Goal: Share content

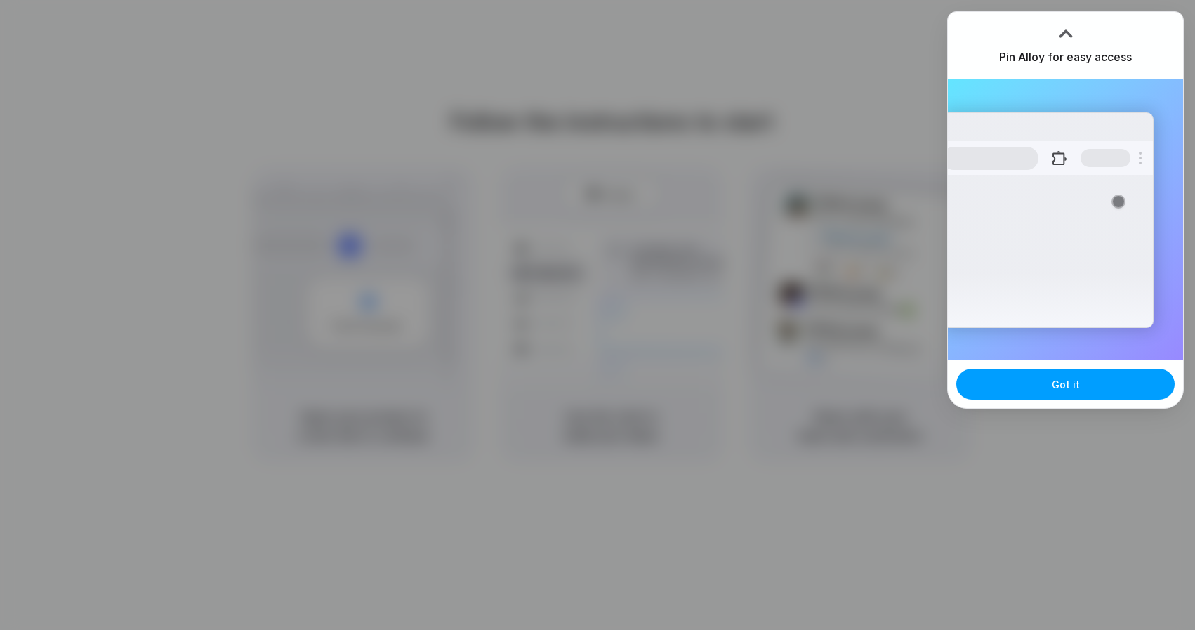
click at [1061, 394] on button "Got it" at bounding box center [1065, 384] width 218 height 31
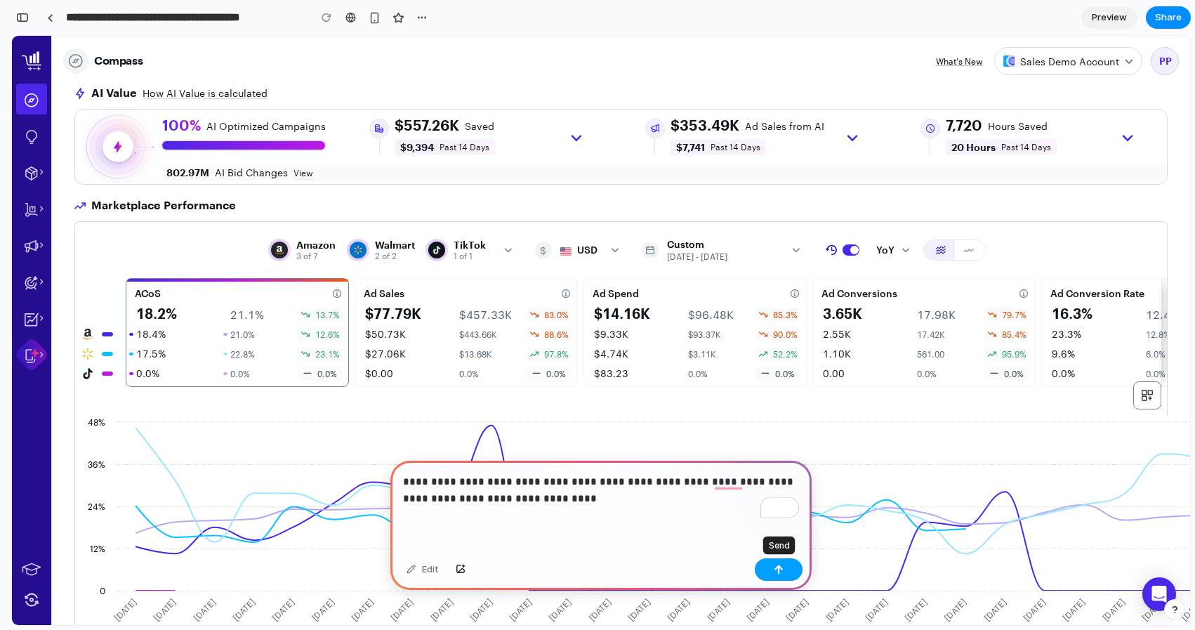
click at [782, 573] on div "button" at bounding box center [779, 570] width 10 height 10
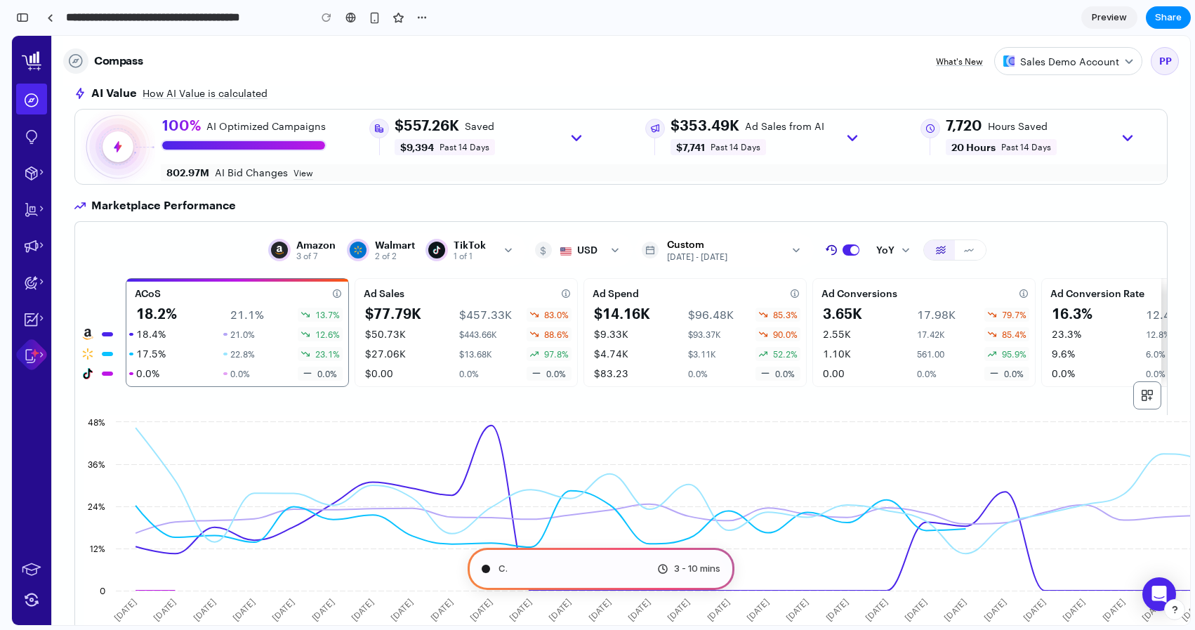
type input "**********"
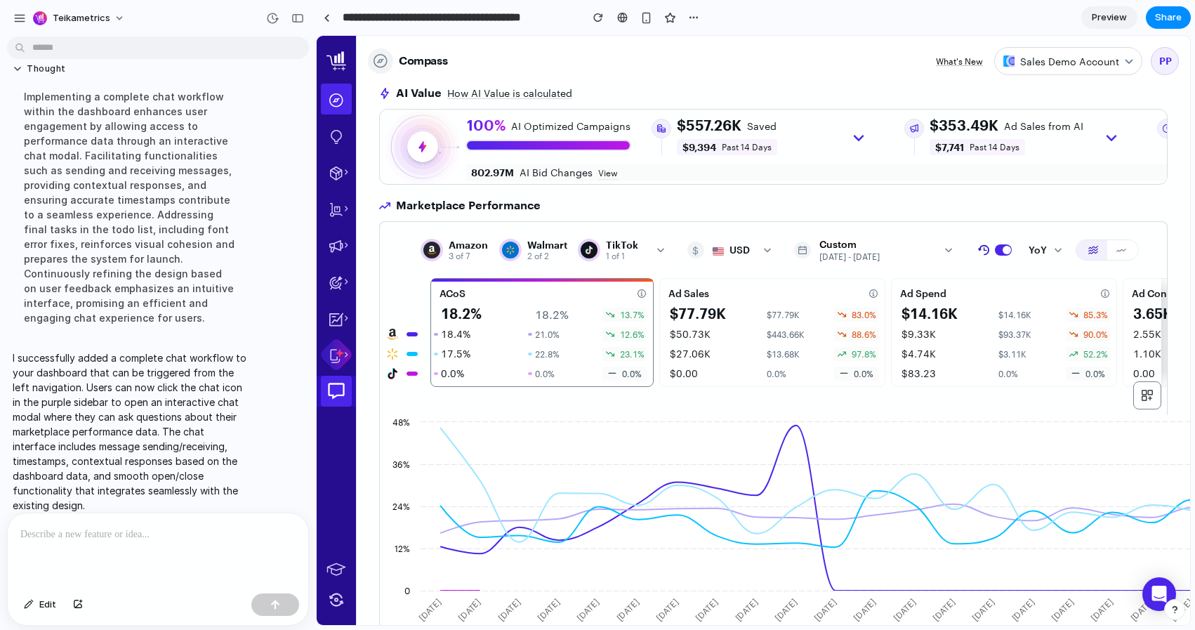
click at [336, 399] on icon at bounding box center [337, 391] width 20 height 20
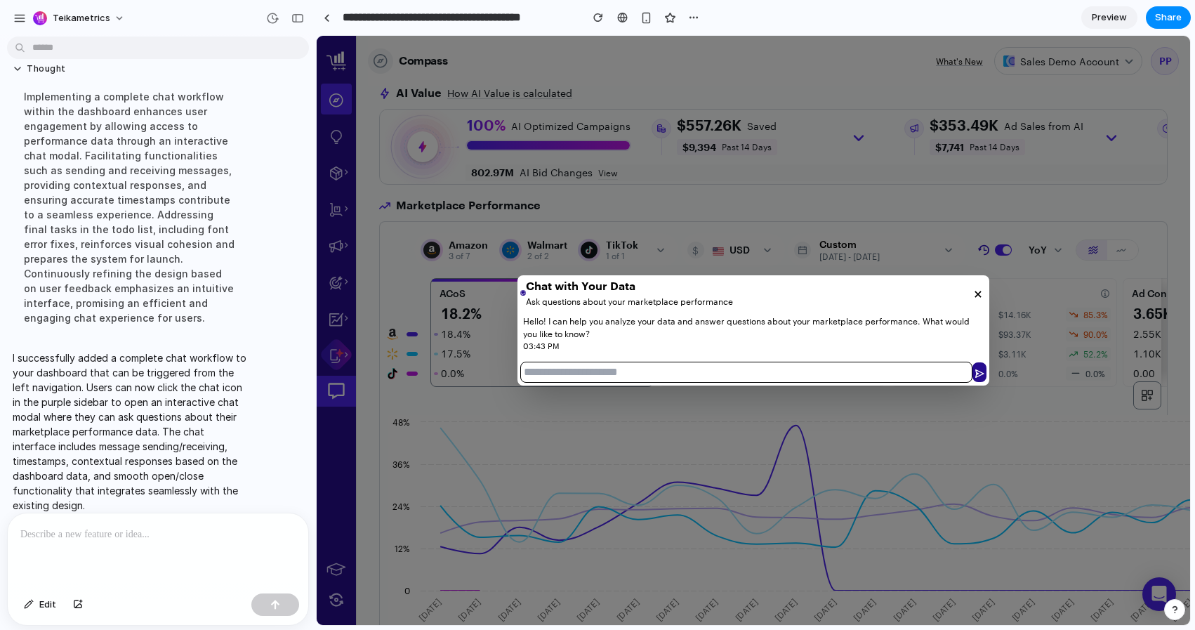
click at [978, 292] on icon at bounding box center [978, 294] width 14 height 14
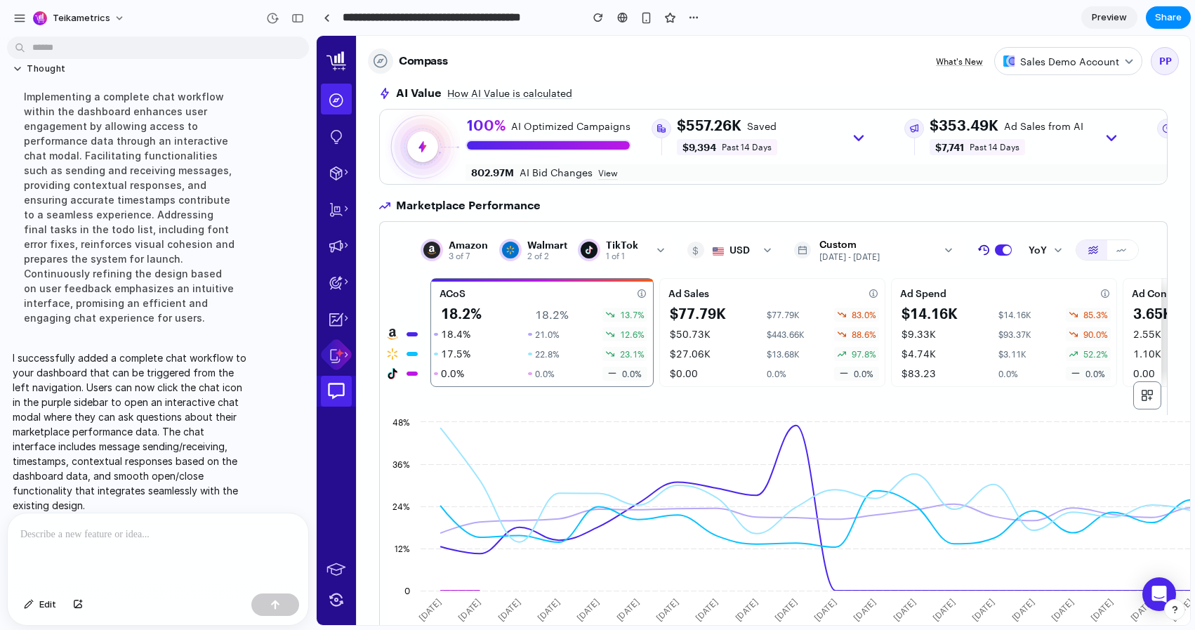
click at [338, 396] on icon at bounding box center [337, 391] width 20 height 20
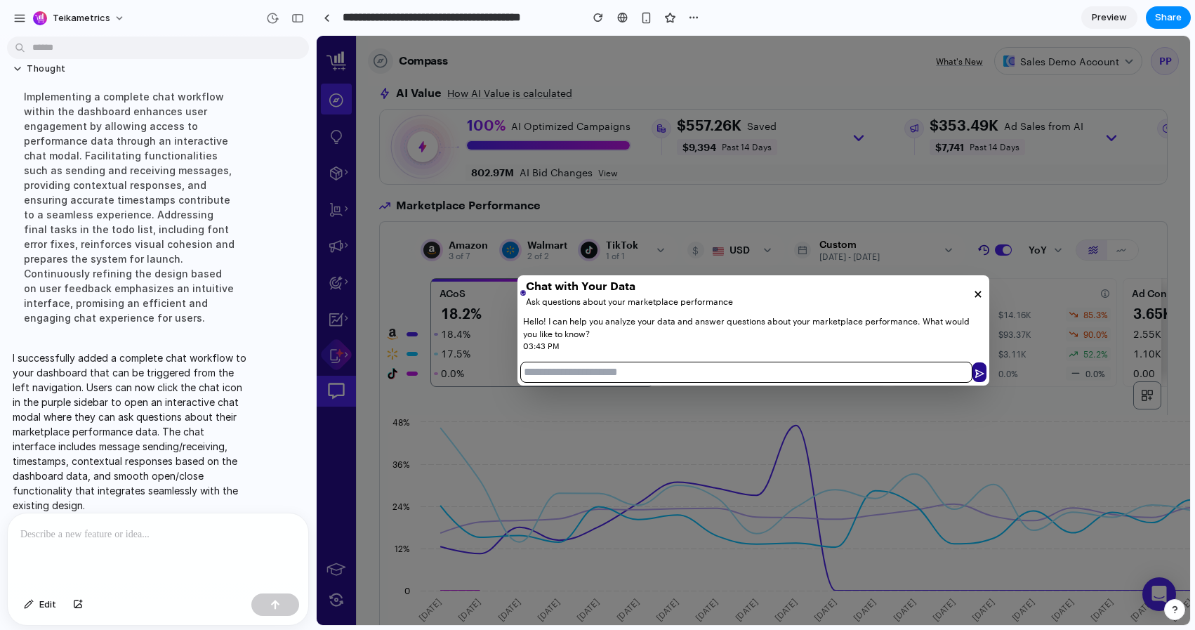
click at [600, 369] on input "text" at bounding box center [746, 372] width 452 height 21
type input "**********"
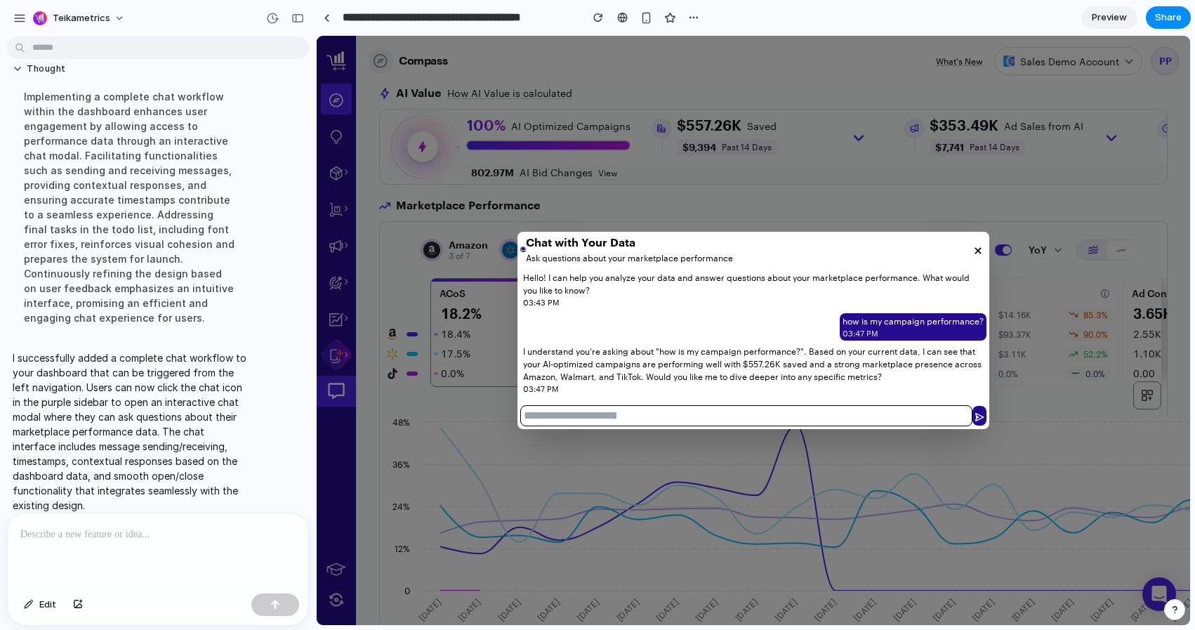
click at [976, 252] on icon at bounding box center [978, 250] width 6 height 6
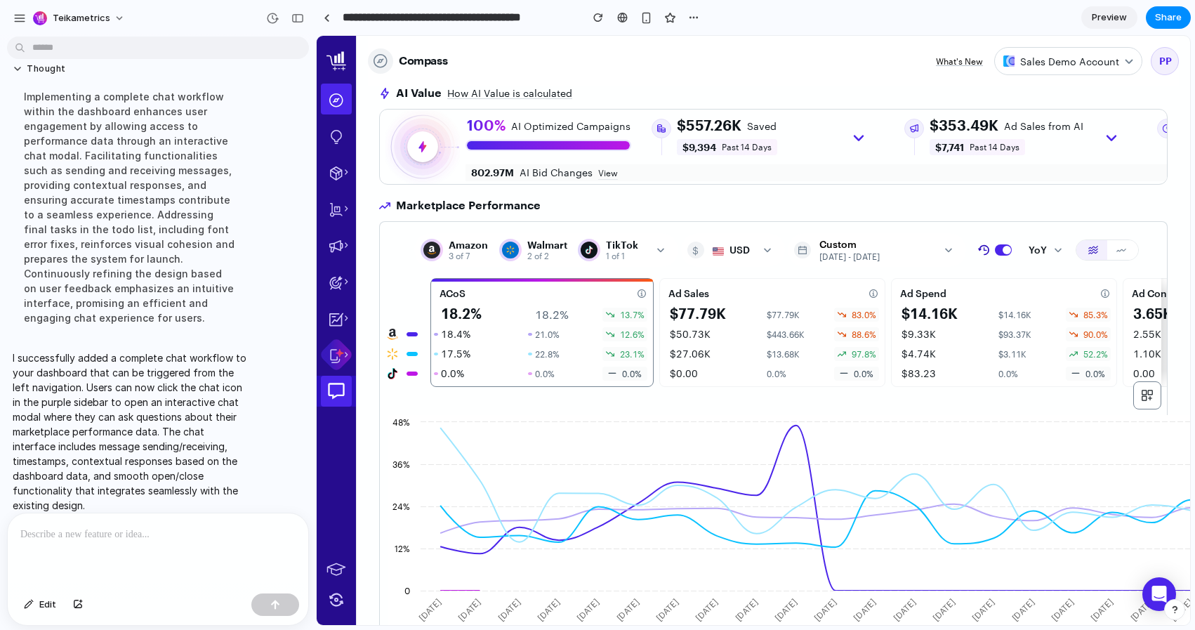
click at [346, 390] on icon at bounding box center [337, 391] width 20 height 20
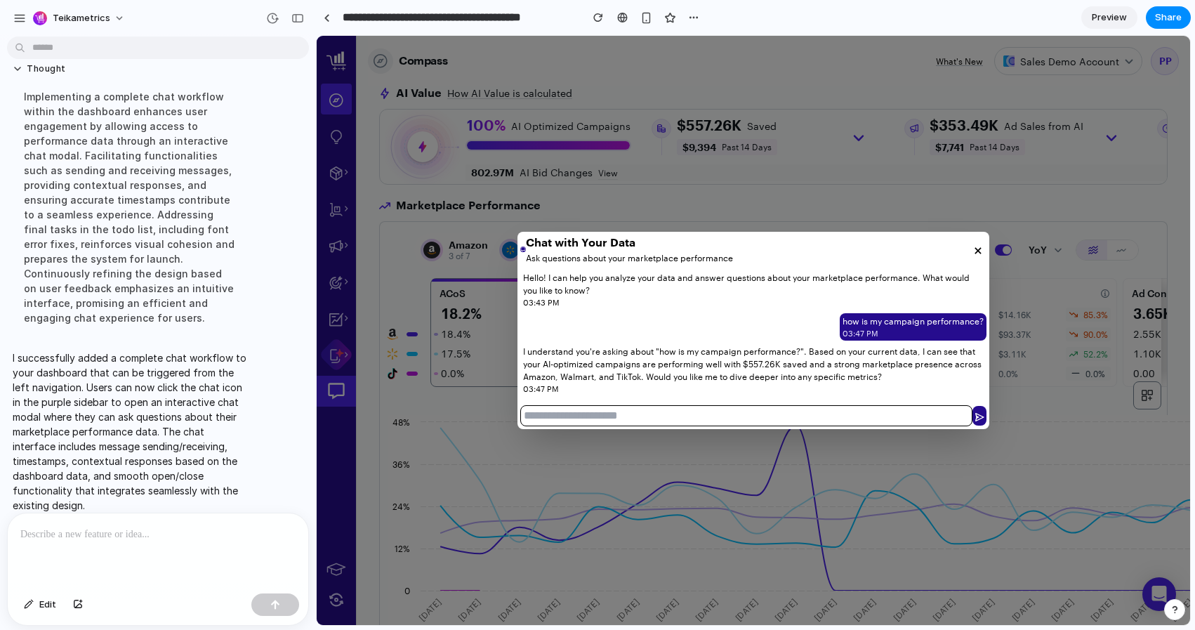
click at [973, 249] on icon at bounding box center [978, 251] width 14 height 14
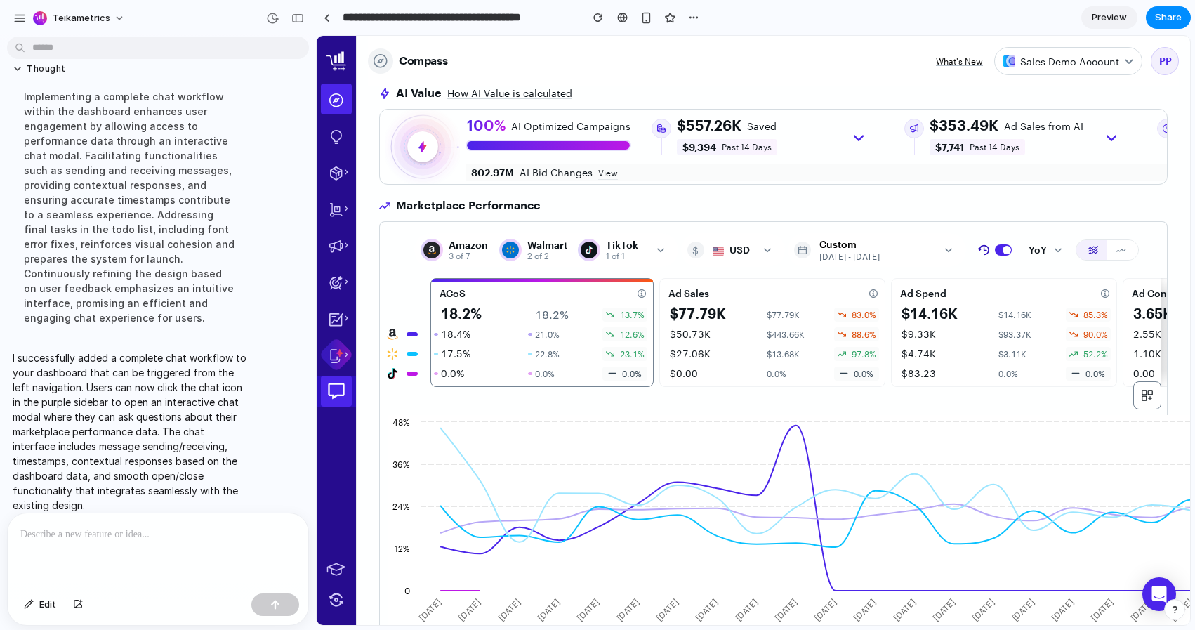
click at [343, 400] on icon at bounding box center [337, 391] width 20 height 20
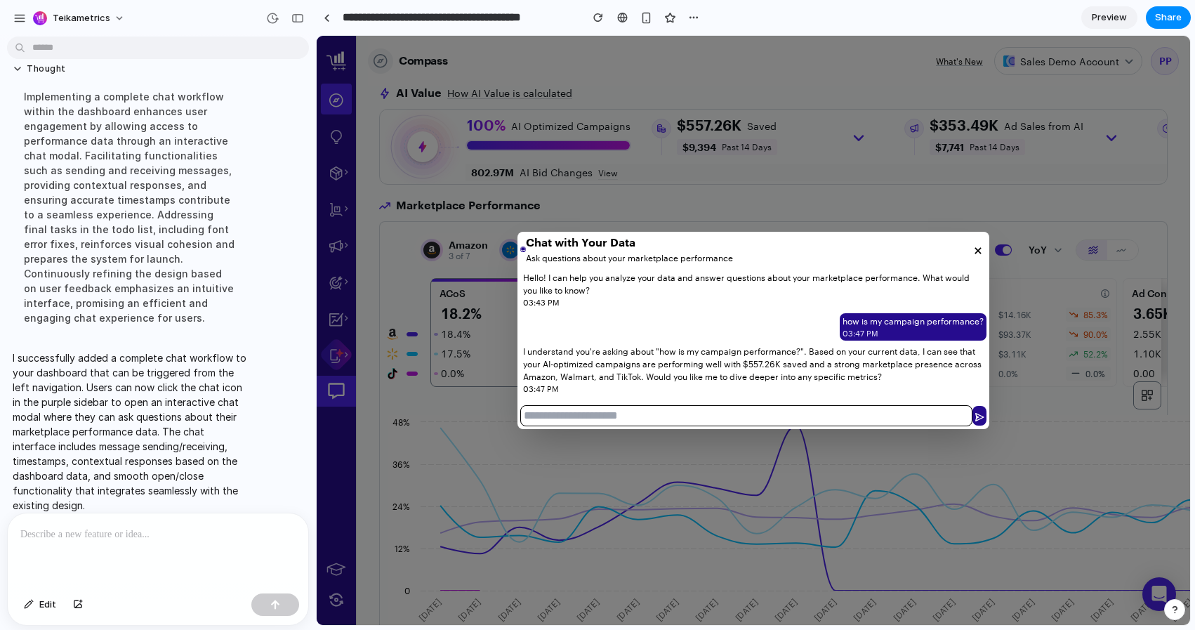
click at [977, 251] on icon at bounding box center [978, 250] width 6 height 6
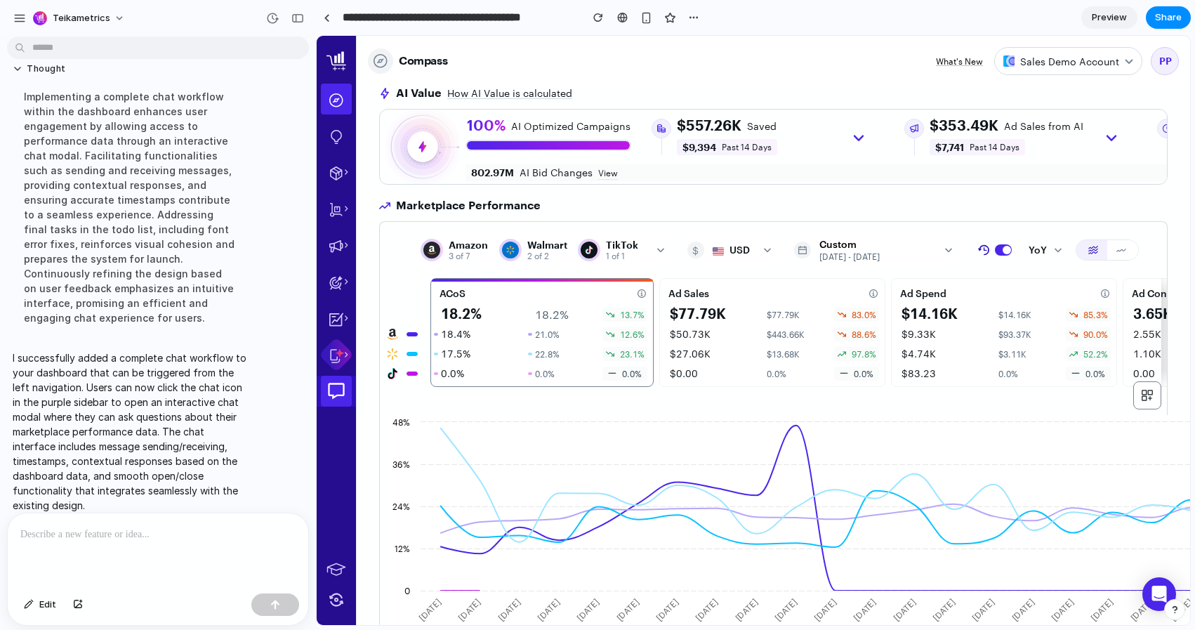
click at [353, 390] on div at bounding box center [336, 391] width 39 height 31
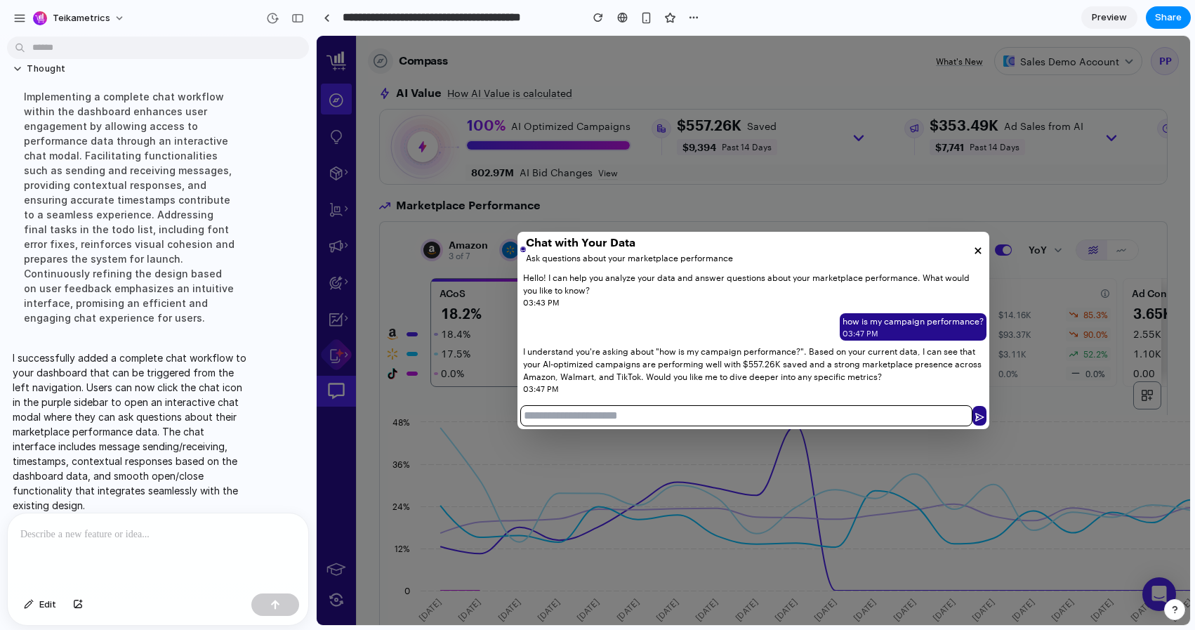
click at [976, 247] on icon at bounding box center [978, 251] width 14 height 14
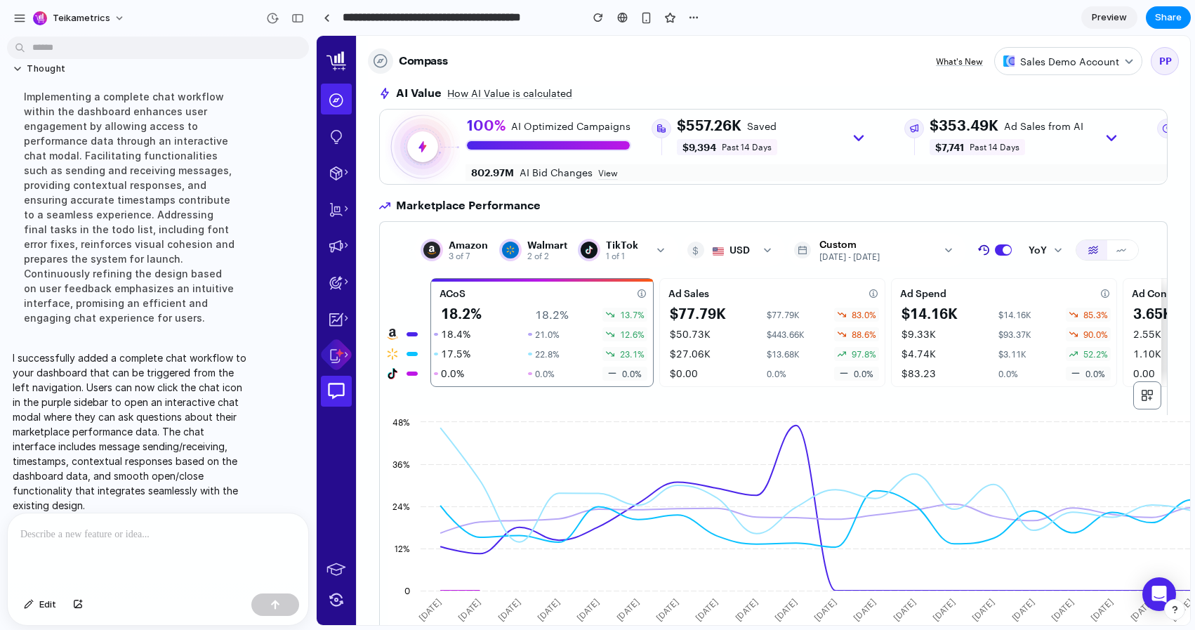
click at [1117, 20] on span "Preview" at bounding box center [1109, 18] width 35 height 14
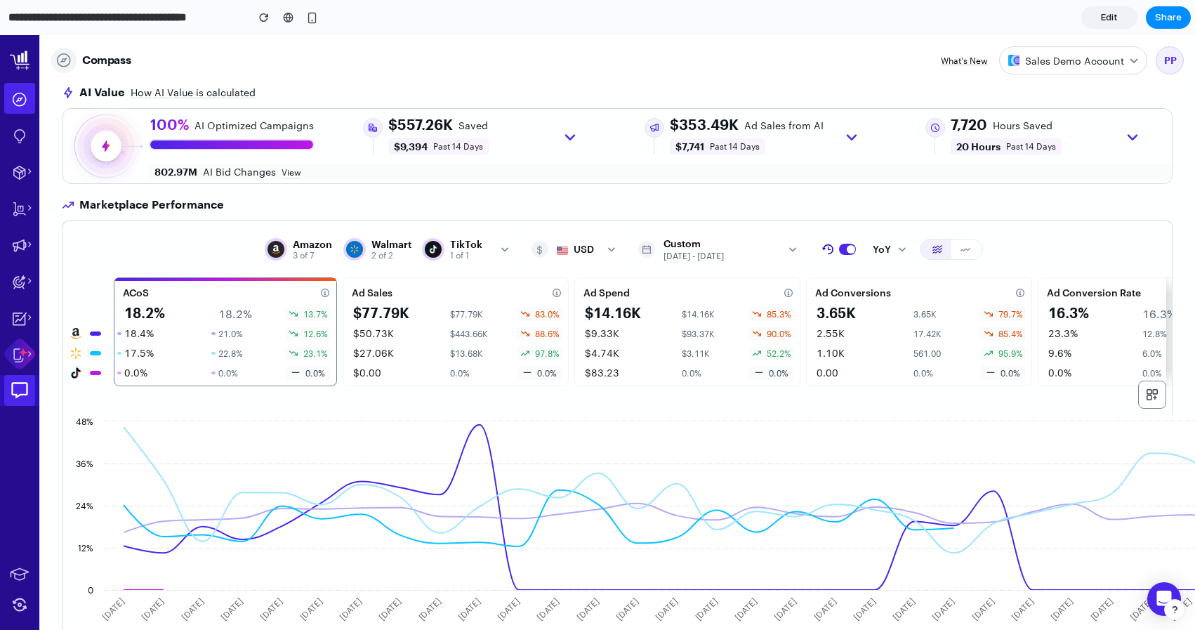
click at [23, 390] on icon at bounding box center [20, 391] width 20 height 20
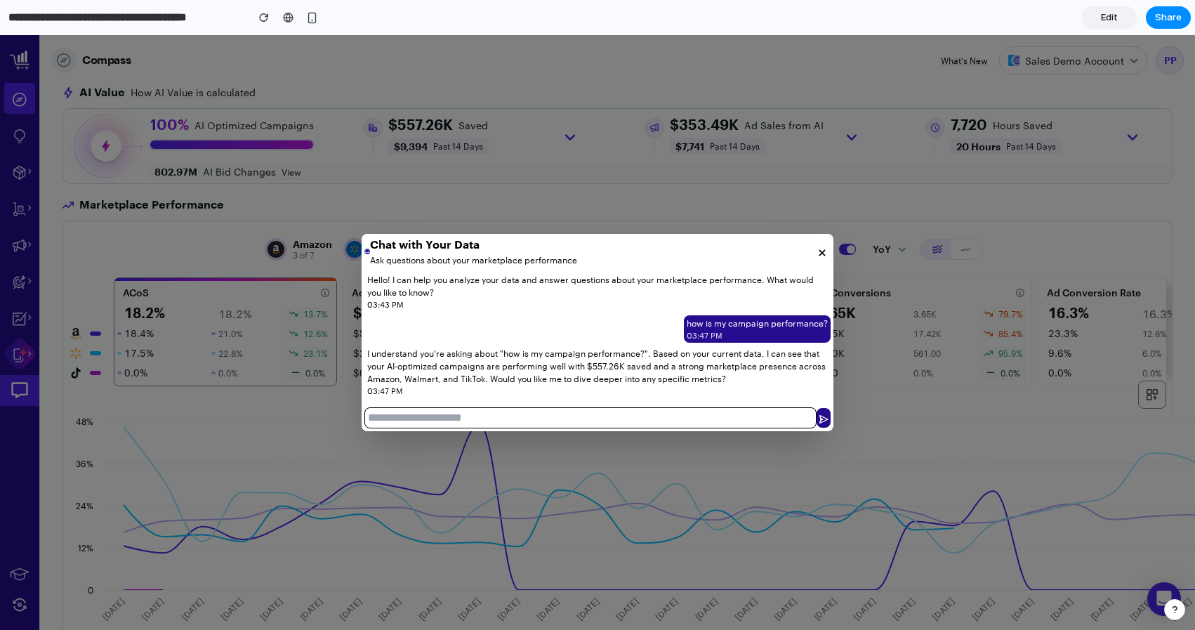
click at [822, 249] on icon at bounding box center [822, 253] width 14 height 14
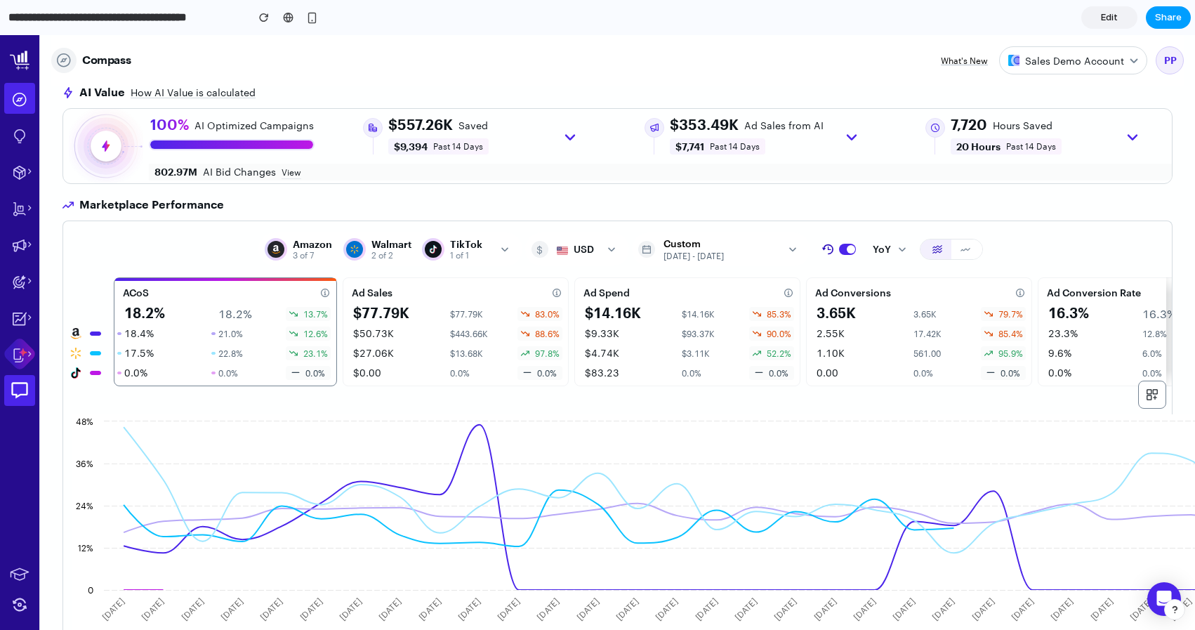
click at [1173, 25] on button "Share" at bounding box center [1168, 17] width 45 height 22
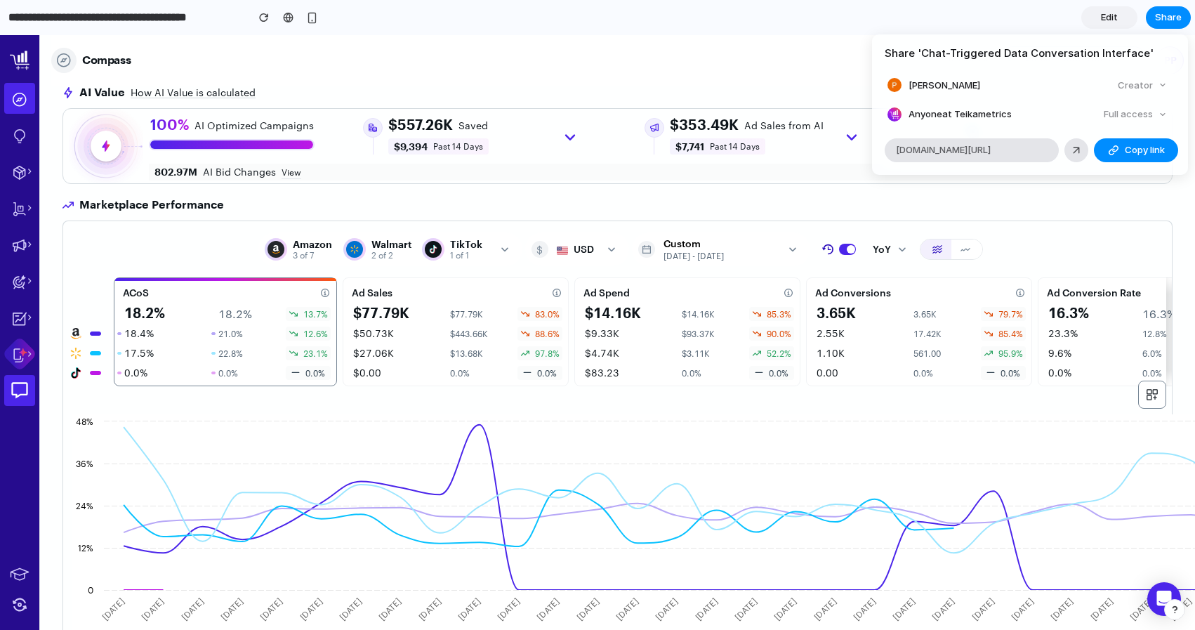
click at [1159, 116] on div "Full access" at bounding box center [1135, 115] width 74 height 20
click at [1138, 153] on span "Copy link" at bounding box center [1145, 150] width 40 height 14
click at [744, 358] on div "Share ' Chat-Triggered Data Conversation Interface ' [PERSON_NAME] Creator Anyo…" at bounding box center [597, 315] width 1195 height 630
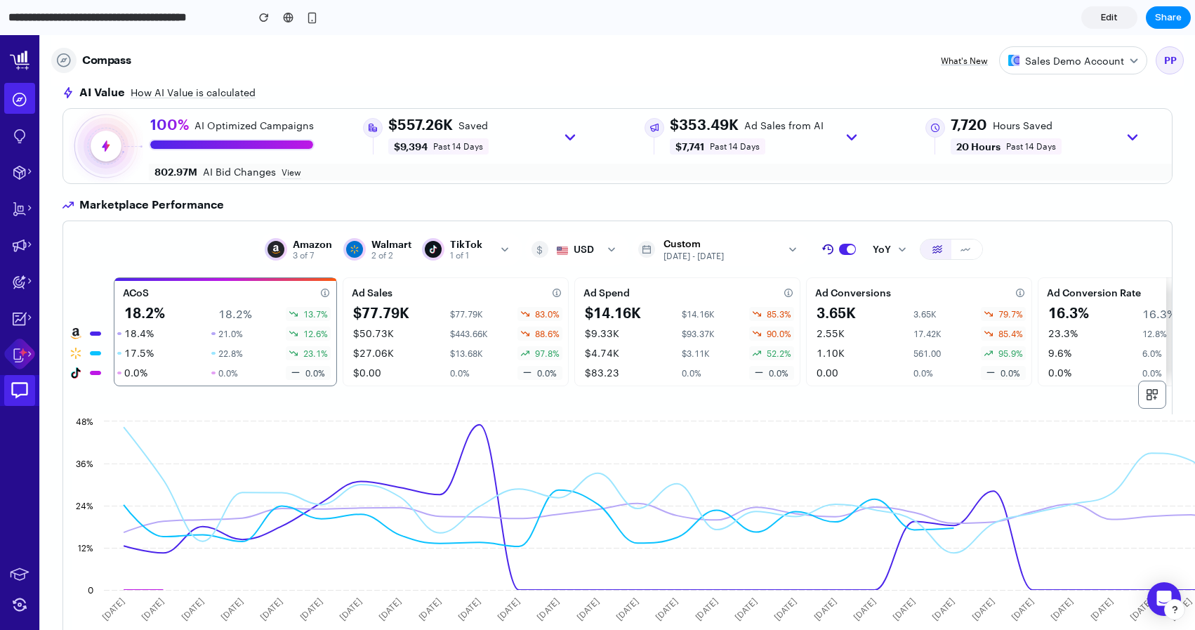
click at [22, 397] on icon at bounding box center [20, 391] width 20 height 20
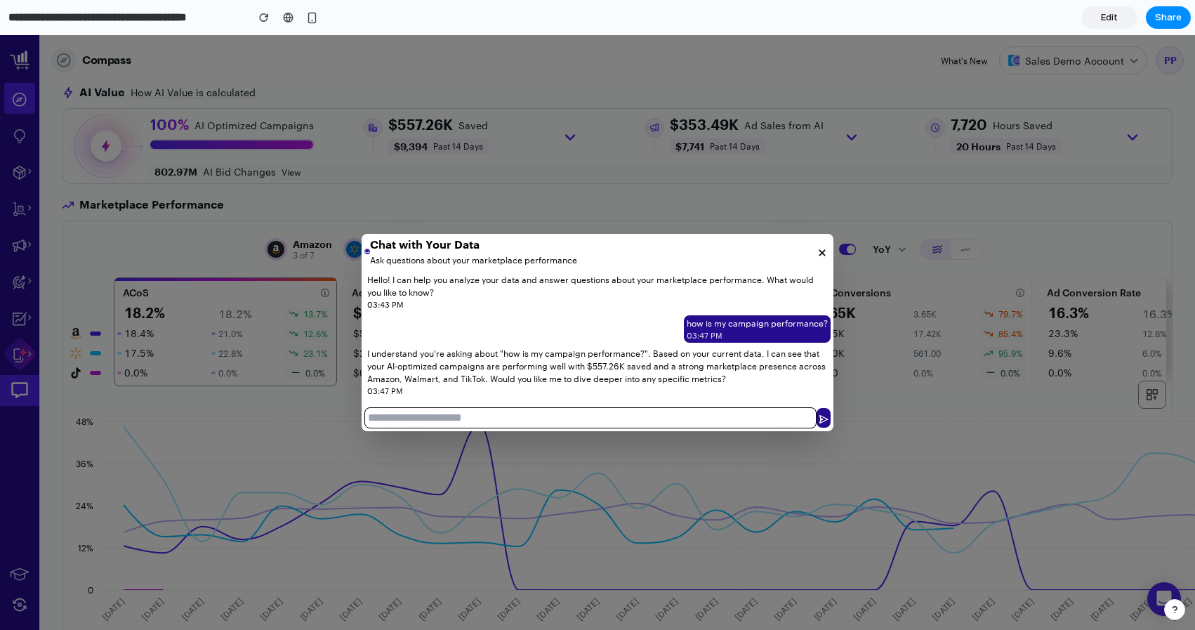
click at [209, 373] on div "Chat with Your Data Ask questions about your marketplace performance Hello! I c…" at bounding box center [597, 332] width 1195 height 595
click at [817, 253] on icon at bounding box center [822, 253] width 14 height 14
